Goal: Information Seeking & Learning: Learn about a topic

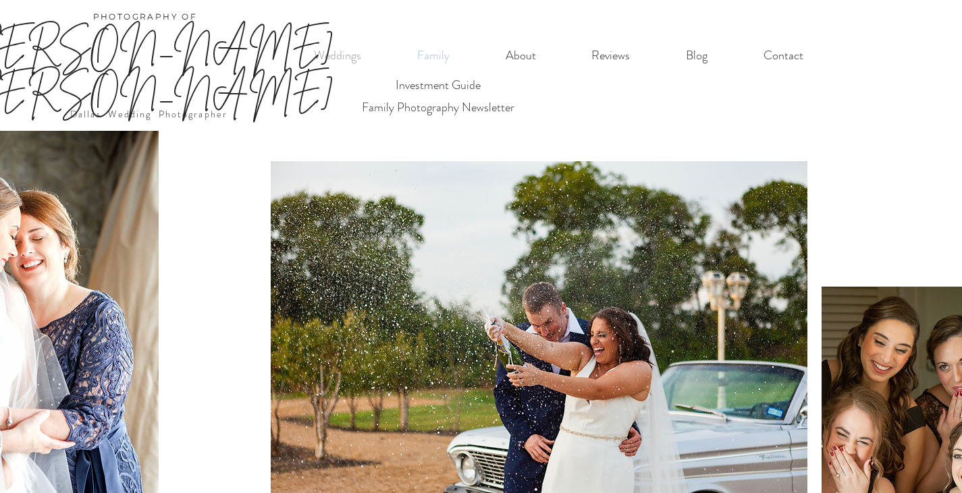
click at [443, 59] on p "Family" at bounding box center [433, 56] width 46 height 28
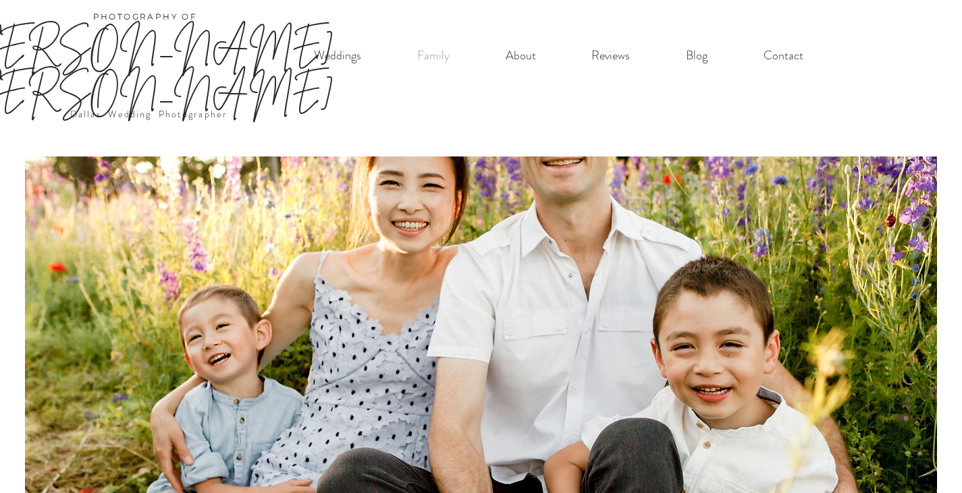
click at [332, 55] on p "[PERSON_NAME] [PERSON_NAME]" at bounding box center [146, 68] width 402 height 90
click at [325, 110] on p "[DEMOGRAPHIC_DATA] in [GEOGRAPHIC_DATA] [US_STATE]" at bounding box center [445, 108] width 350 height 22
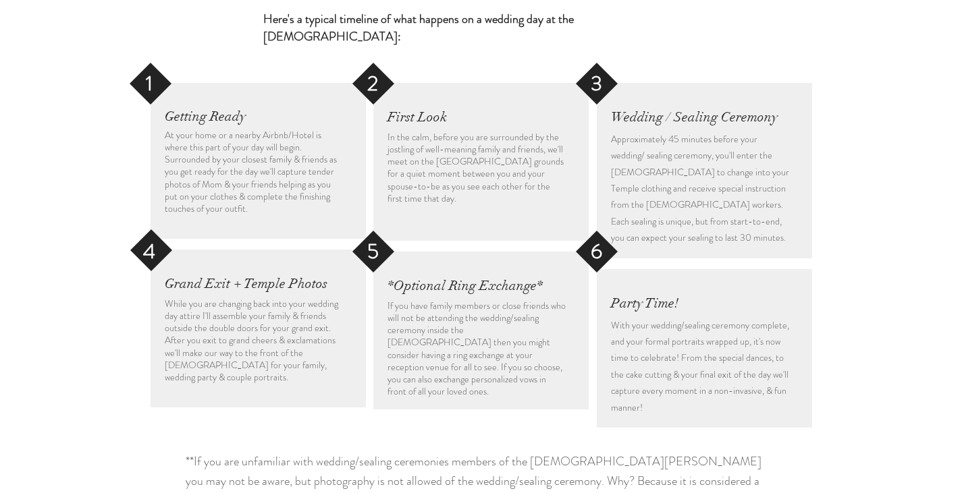
scroll to position [2228, 0]
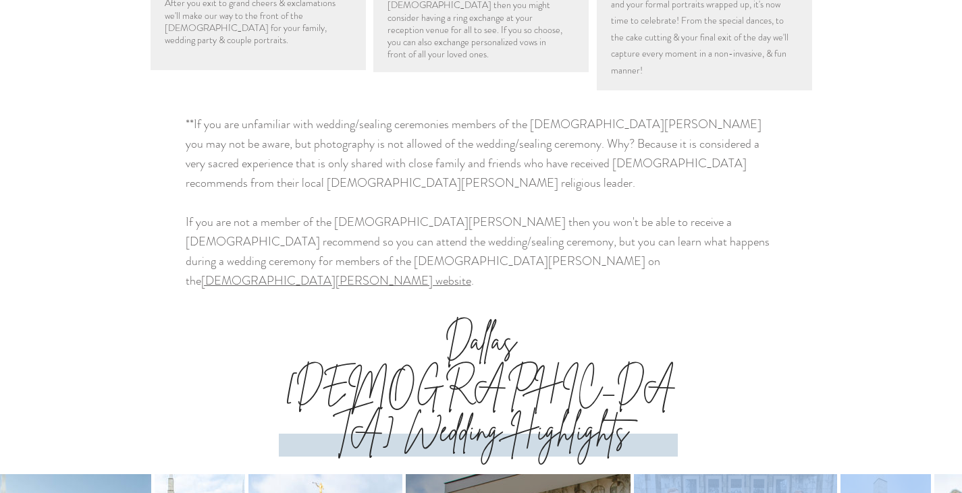
drag, startPoint x: 859, startPoint y: 317, endPoint x: 572, endPoint y: 302, distance: 287.9
click at [573, 473] on div at bounding box center [482, 473] width 1073 height 0
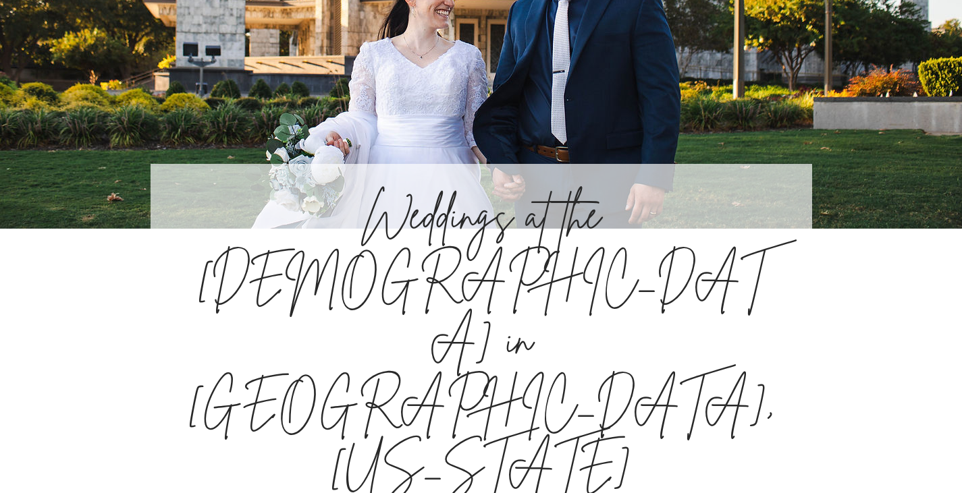
scroll to position [0, 0]
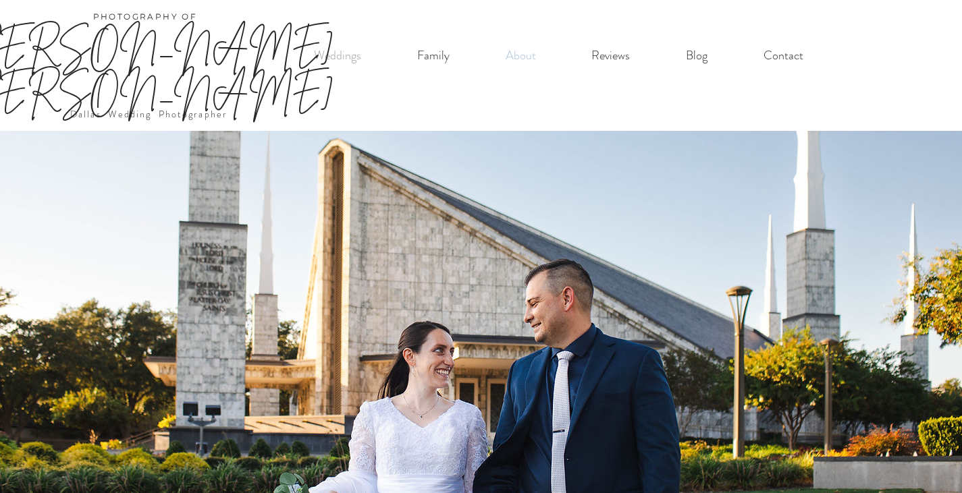
click at [518, 64] on p "About" at bounding box center [521, 56] width 44 height 28
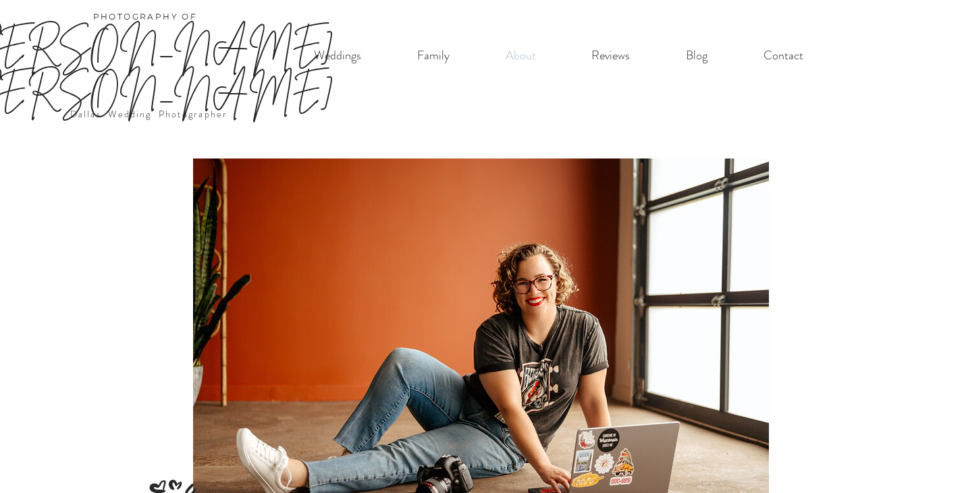
click at [516, 55] on p "About" at bounding box center [521, 56] width 44 height 28
click at [342, 53] on p "[PERSON_NAME] [PERSON_NAME]" at bounding box center [146, 68] width 402 height 90
click at [437, 54] on p "Family" at bounding box center [433, 56] width 46 height 28
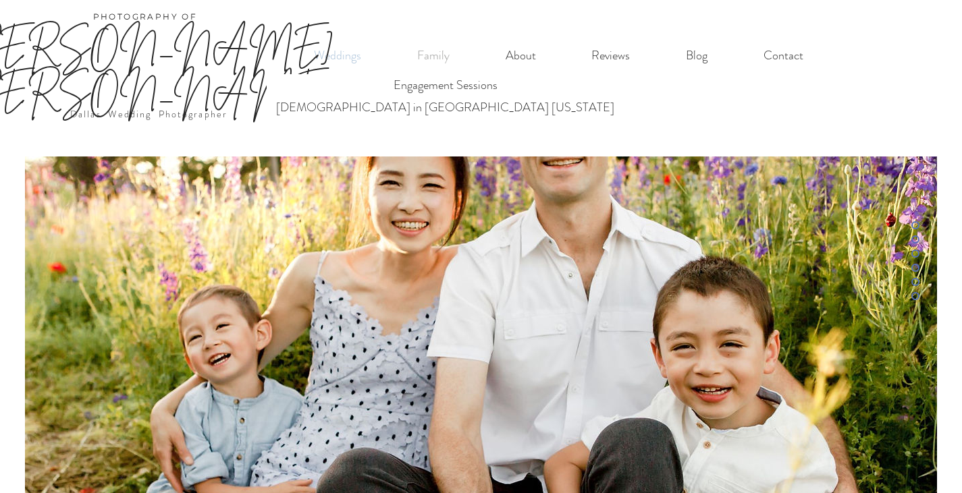
click at [356, 57] on p "Weddings" at bounding box center [337, 56] width 61 height 28
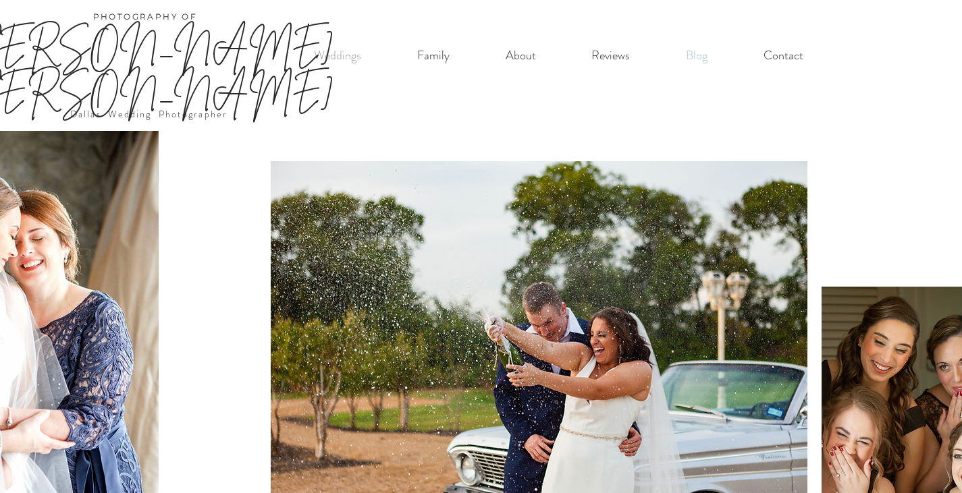
click at [686, 55] on p "Blog" at bounding box center [696, 56] width 35 height 28
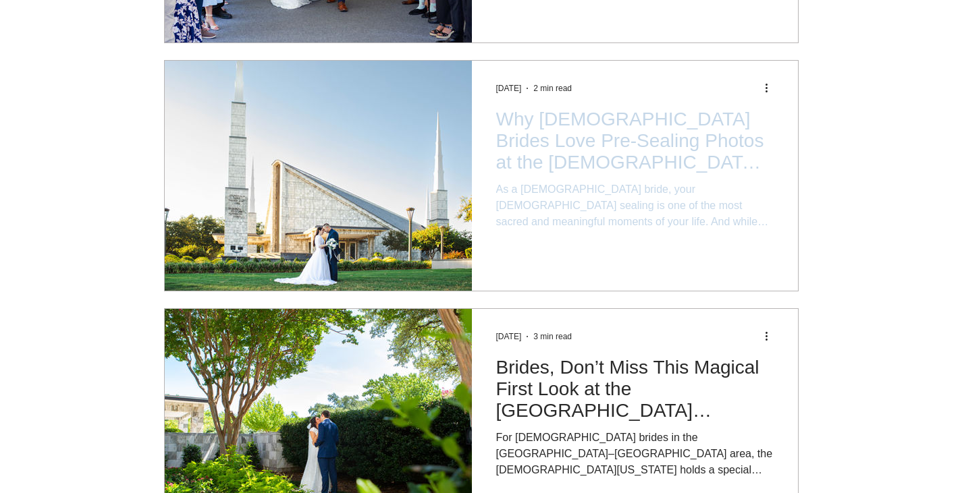
scroll to position [405, 0]
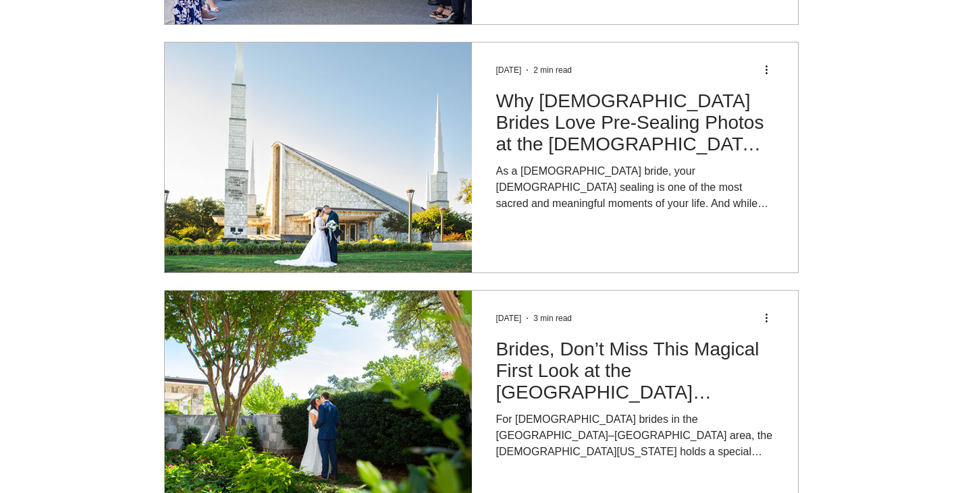
click at [485, 144] on div "Why [DEMOGRAPHIC_DATA] Brides Love Pre-Sealing Photos at the [DEMOGRAPHIC_DATA]…" at bounding box center [635, 158] width 326 height 230
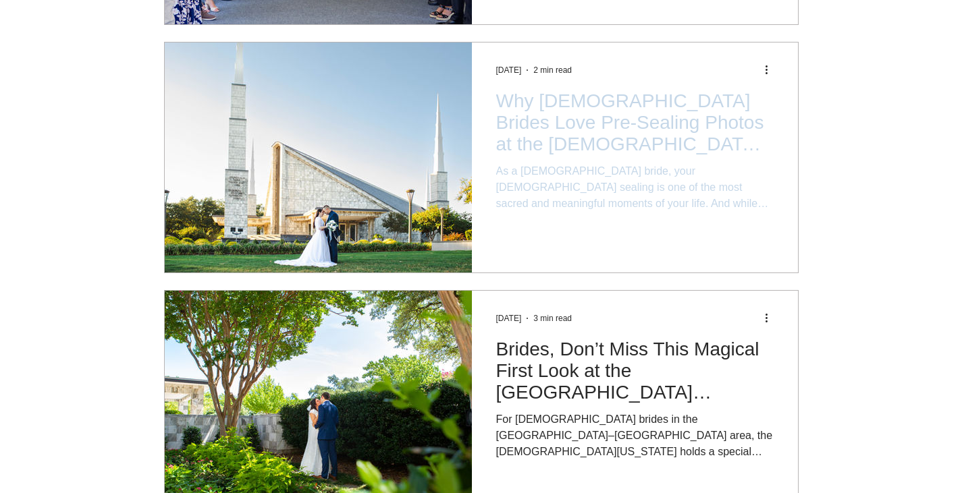
click at [539, 98] on h2 "Why [DEMOGRAPHIC_DATA] Brides Love Pre-Sealing Photos at the [DEMOGRAPHIC_DATA]…" at bounding box center [634, 122] width 277 height 65
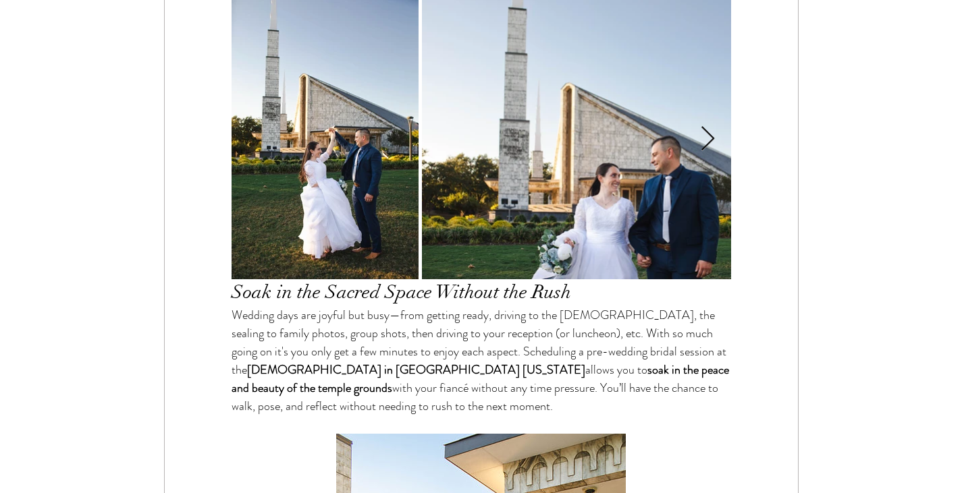
scroll to position [743, 0]
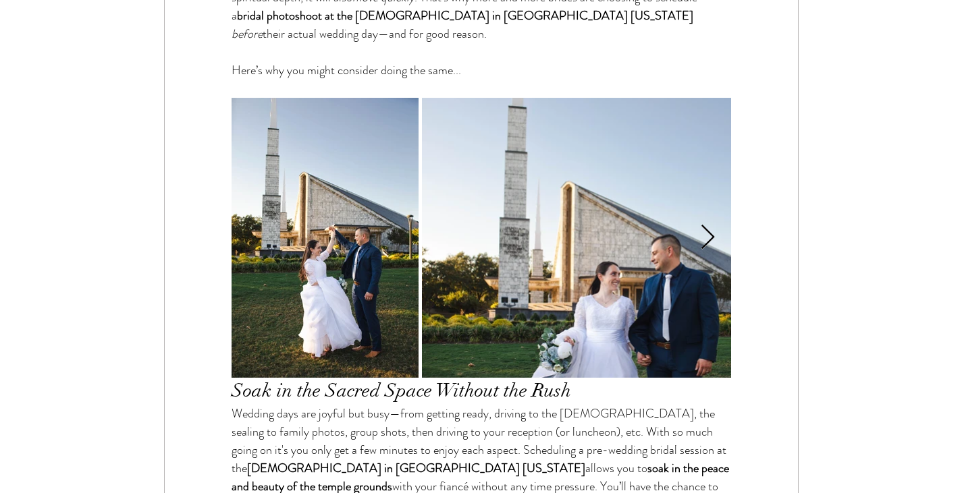
click at [709, 225] on icon "Next Item" at bounding box center [708, 238] width 16 height 26
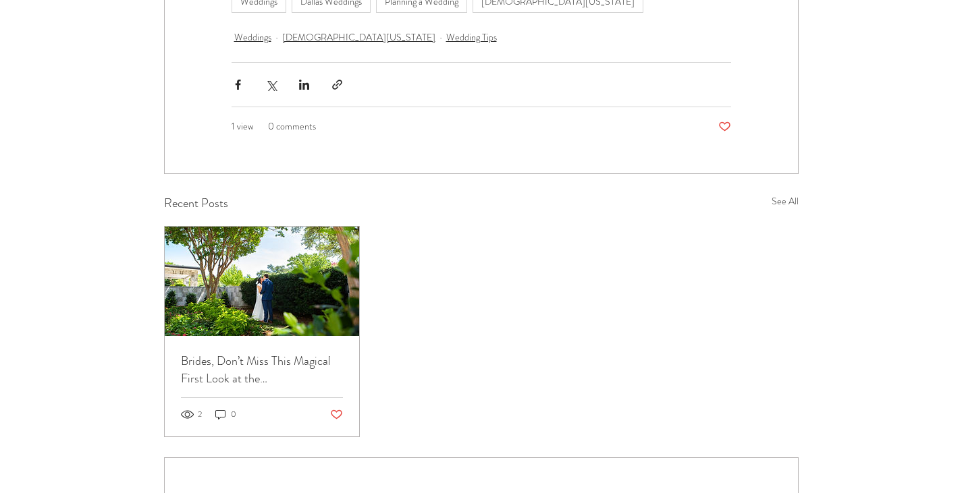
scroll to position [0, 302]
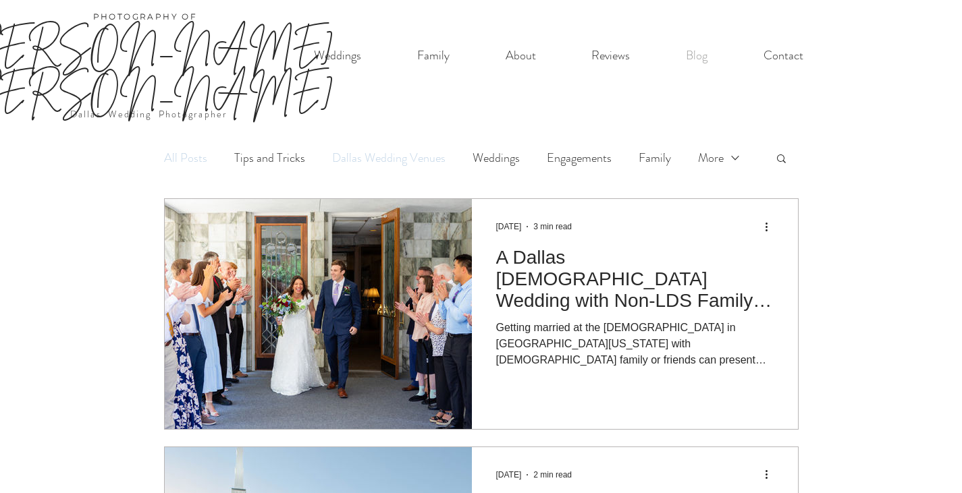
click at [391, 150] on link "Dallas Wedding Venues" at bounding box center [388, 158] width 113 height 17
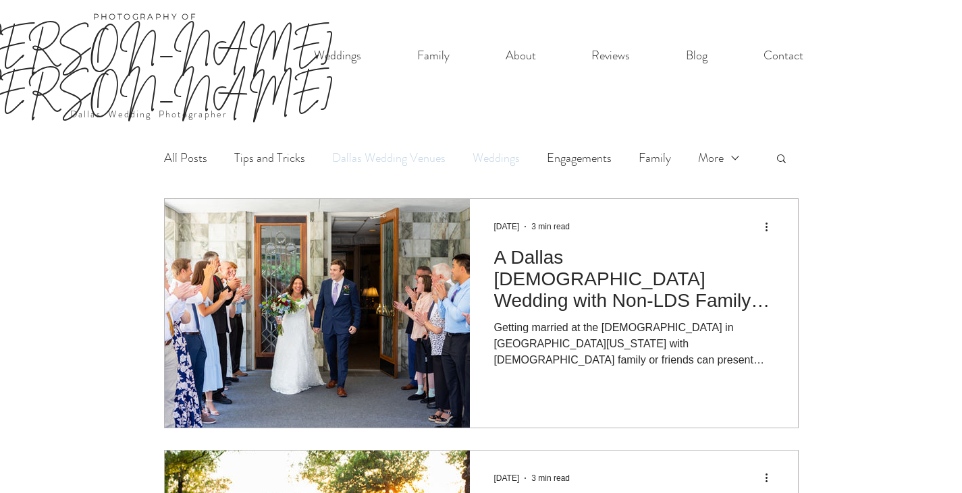
click at [483, 150] on link "Weddings" at bounding box center [496, 158] width 47 height 17
